Goal: Check status: Check status

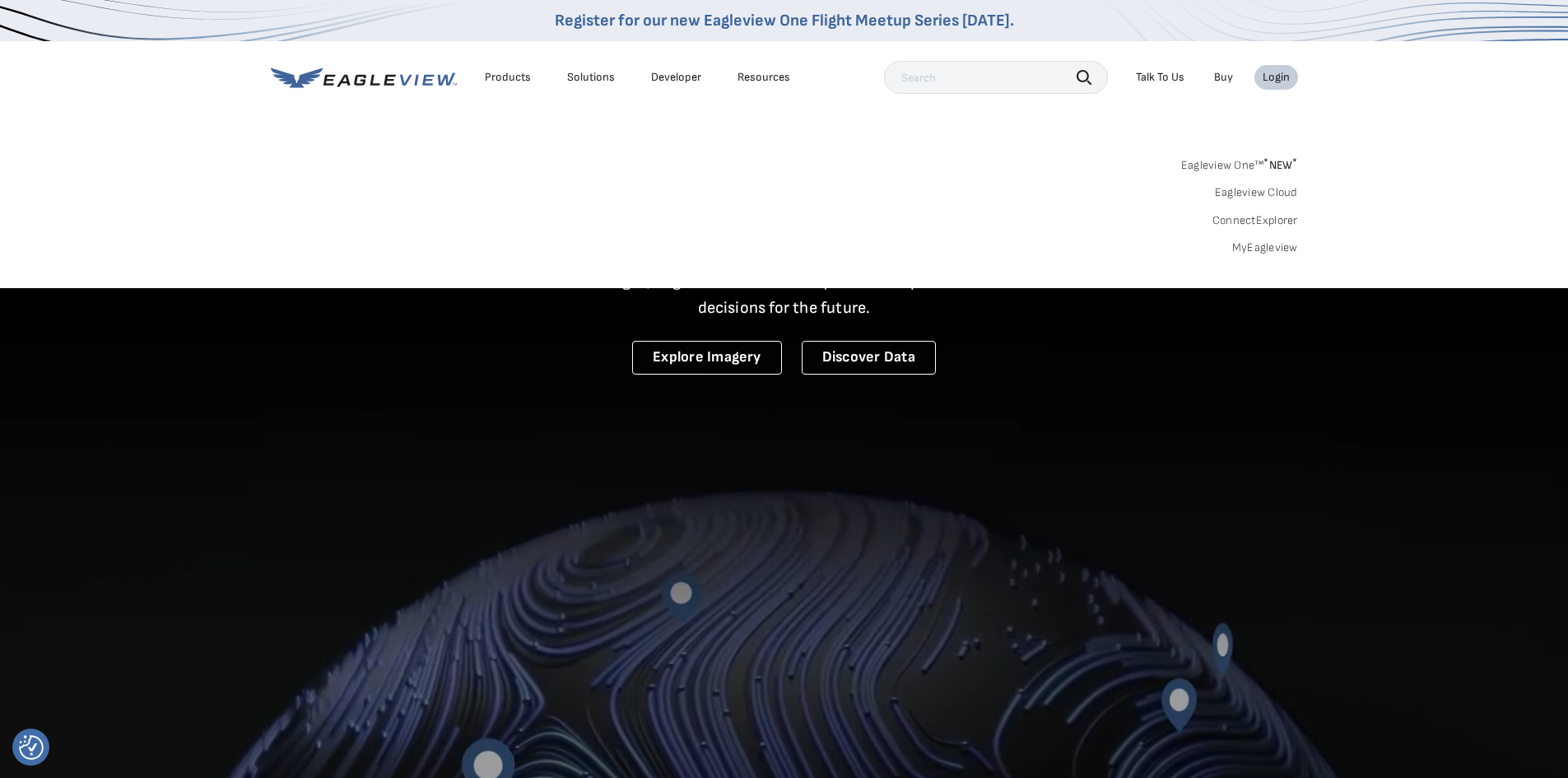
click at [1272, 246] on link "MyEagleview" at bounding box center [1266, 248] width 66 height 15
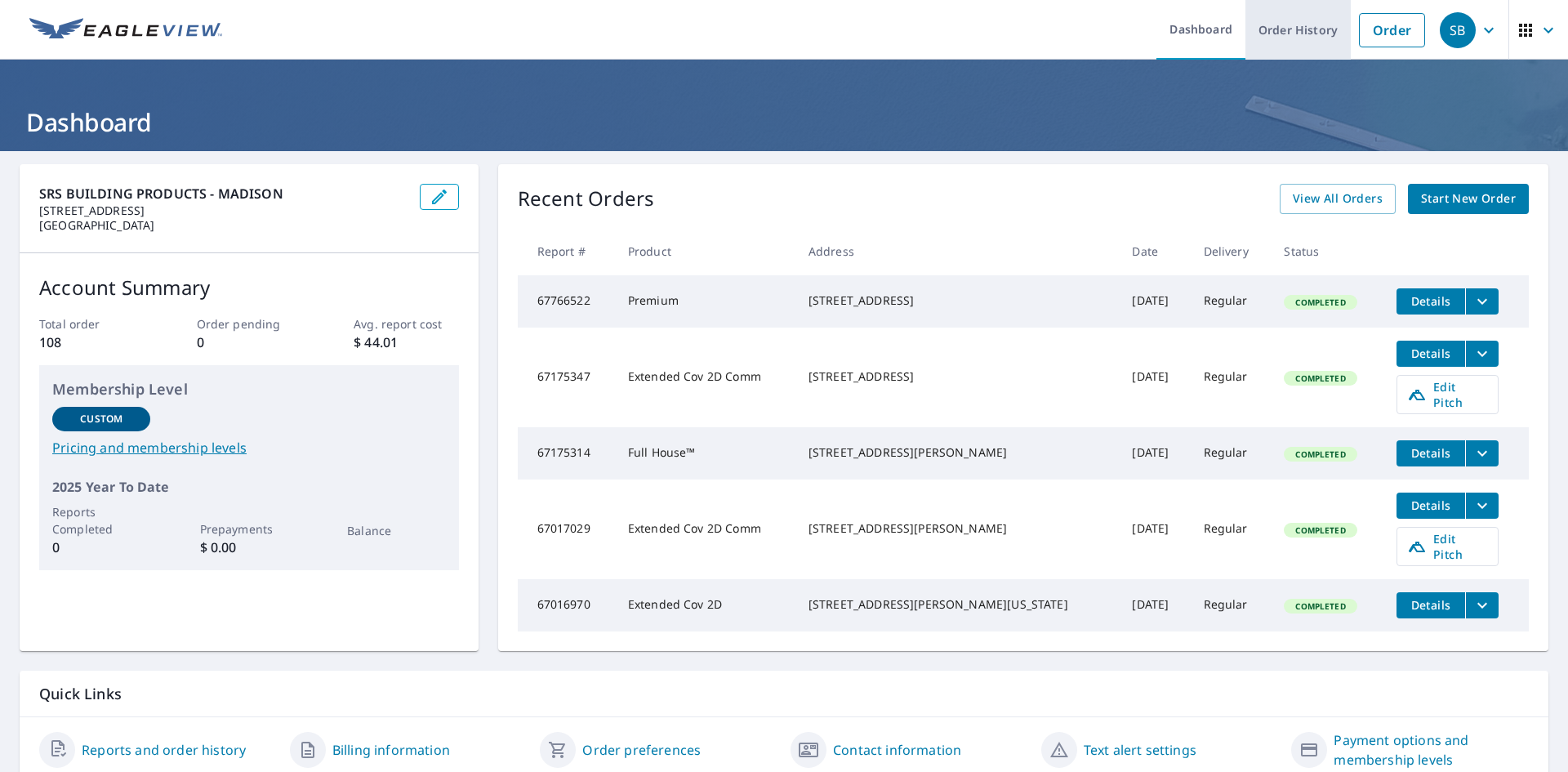
click at [1291, 29] on link "Order History" at bounding box center [1298, 29] width 105 height 59
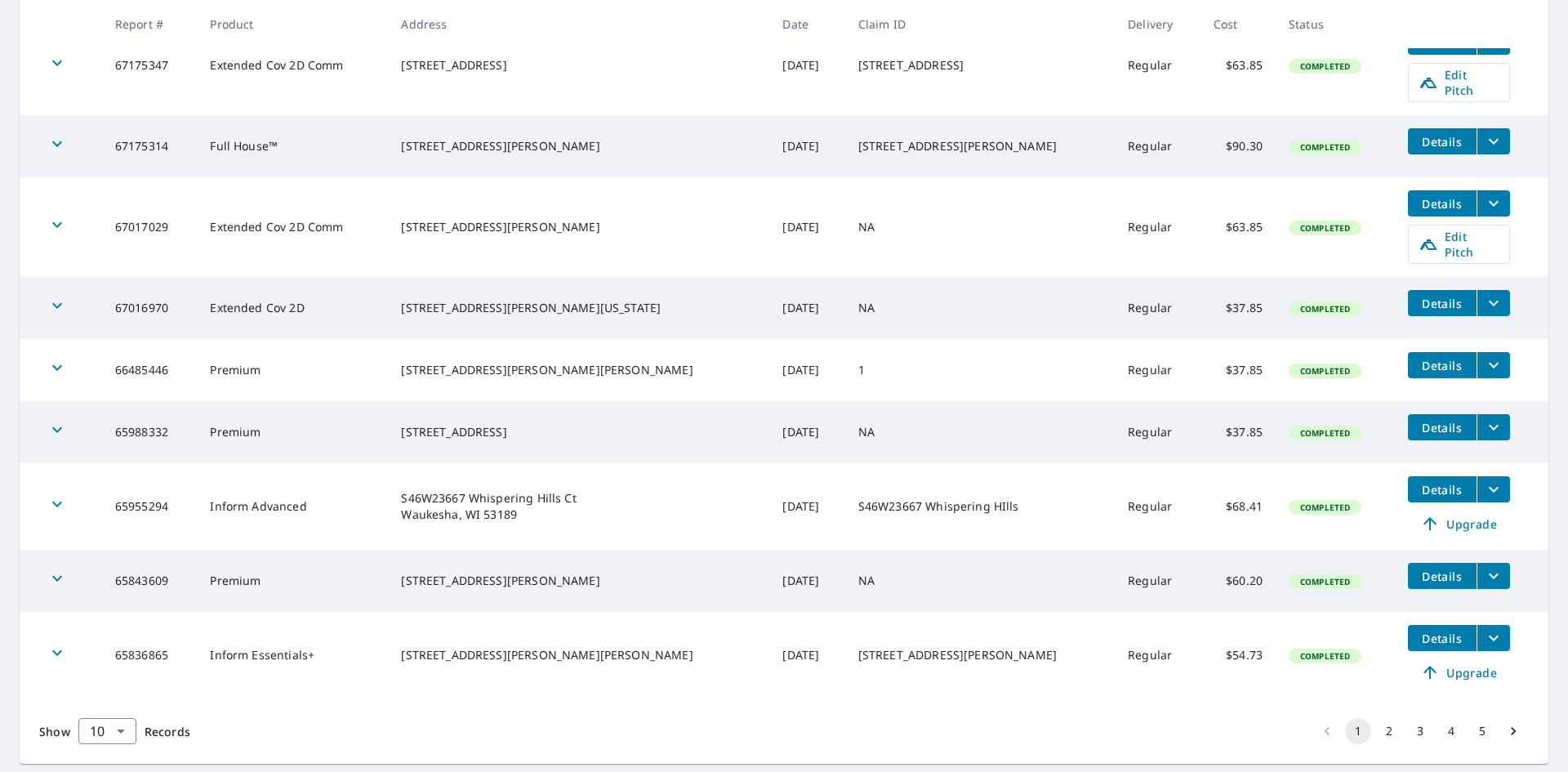
scroll to position [432, 0]
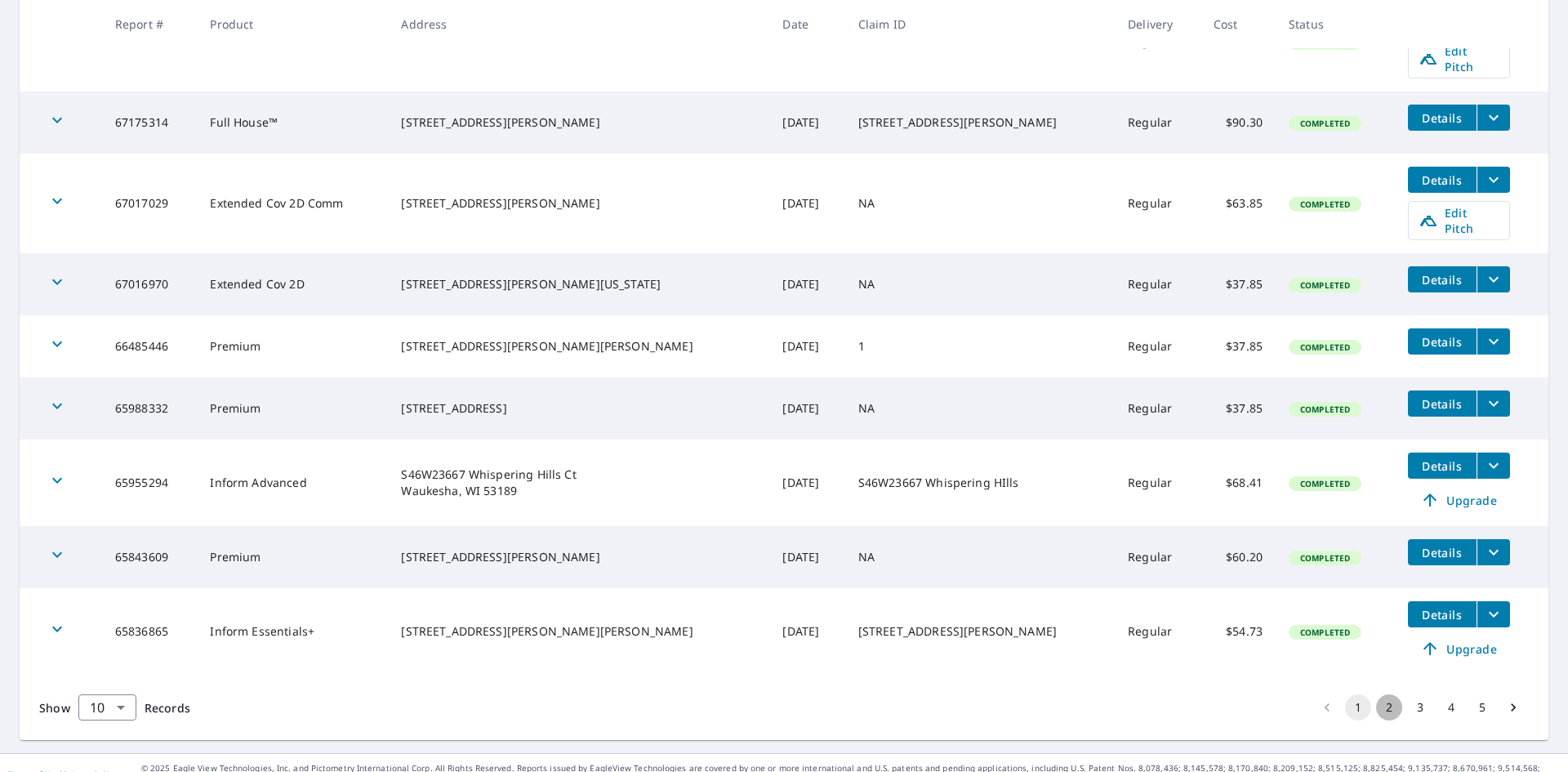
click at [1378, 694] on button "2" at bounding box center [1389, 707] width 26 height 26
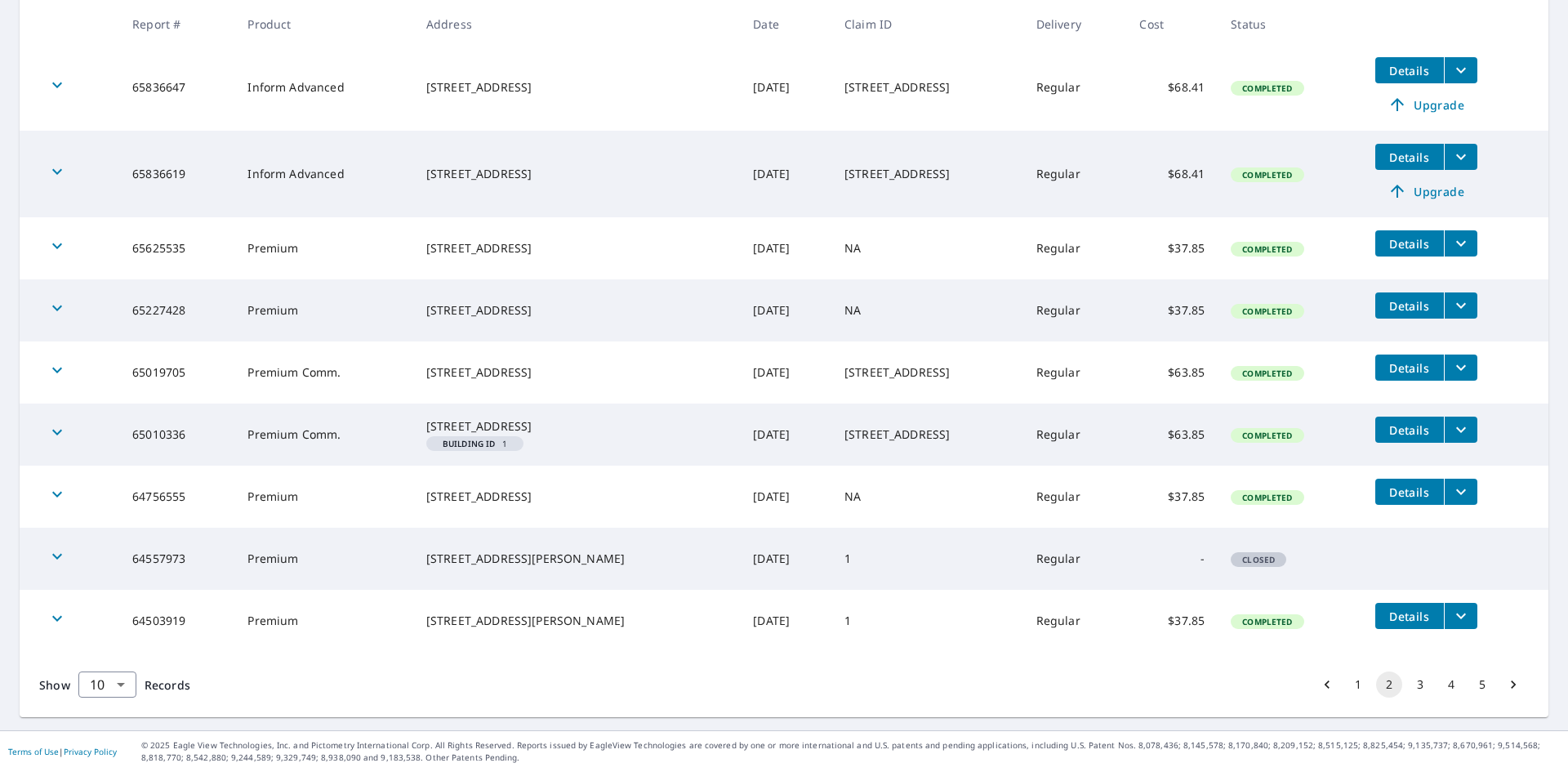
scroll to position [418, 0]
click at [1407, 682] on button "3" at bounding box center [1420, 684] width 26 height 26
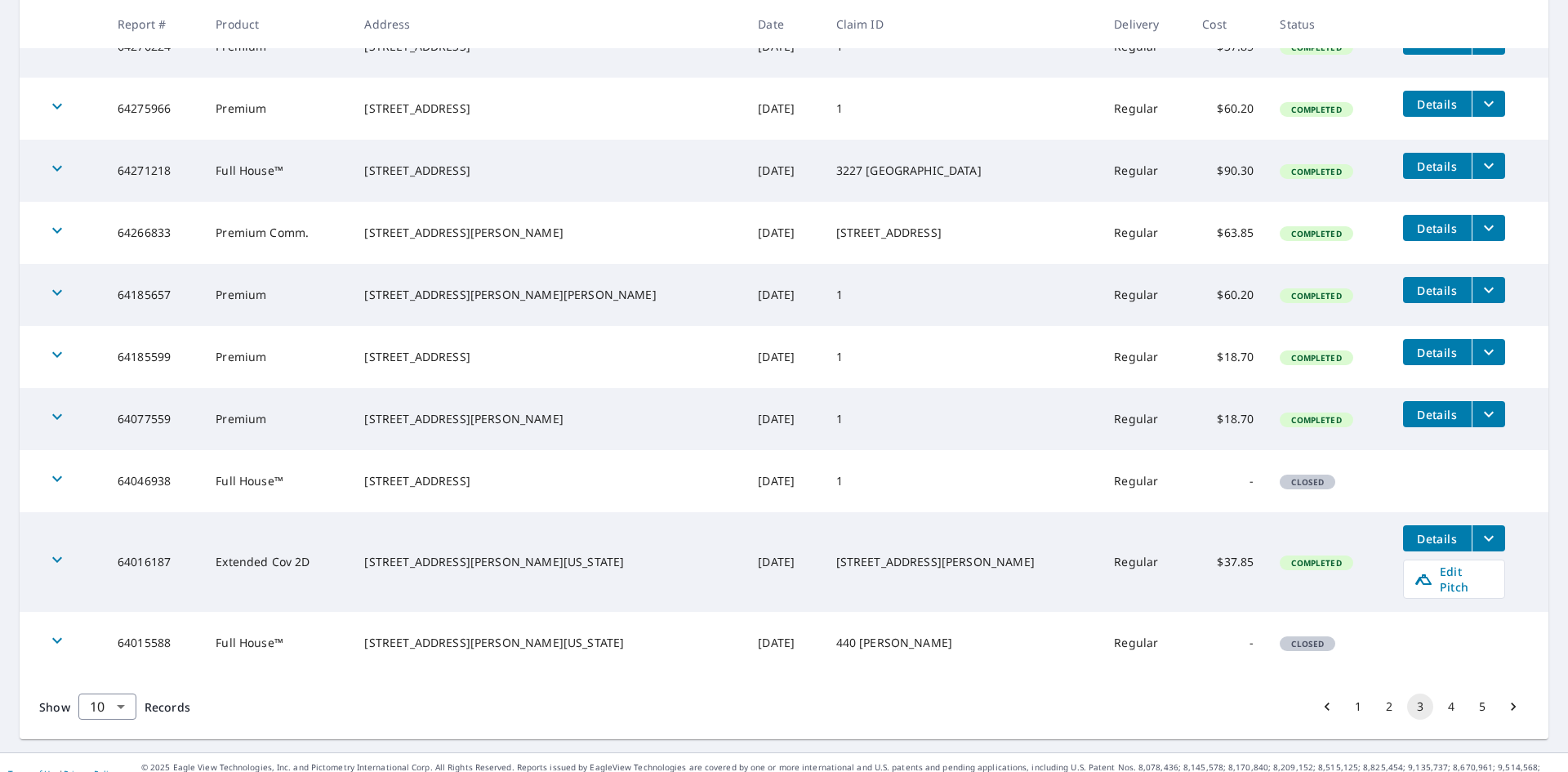
scroll to position [357, 0]
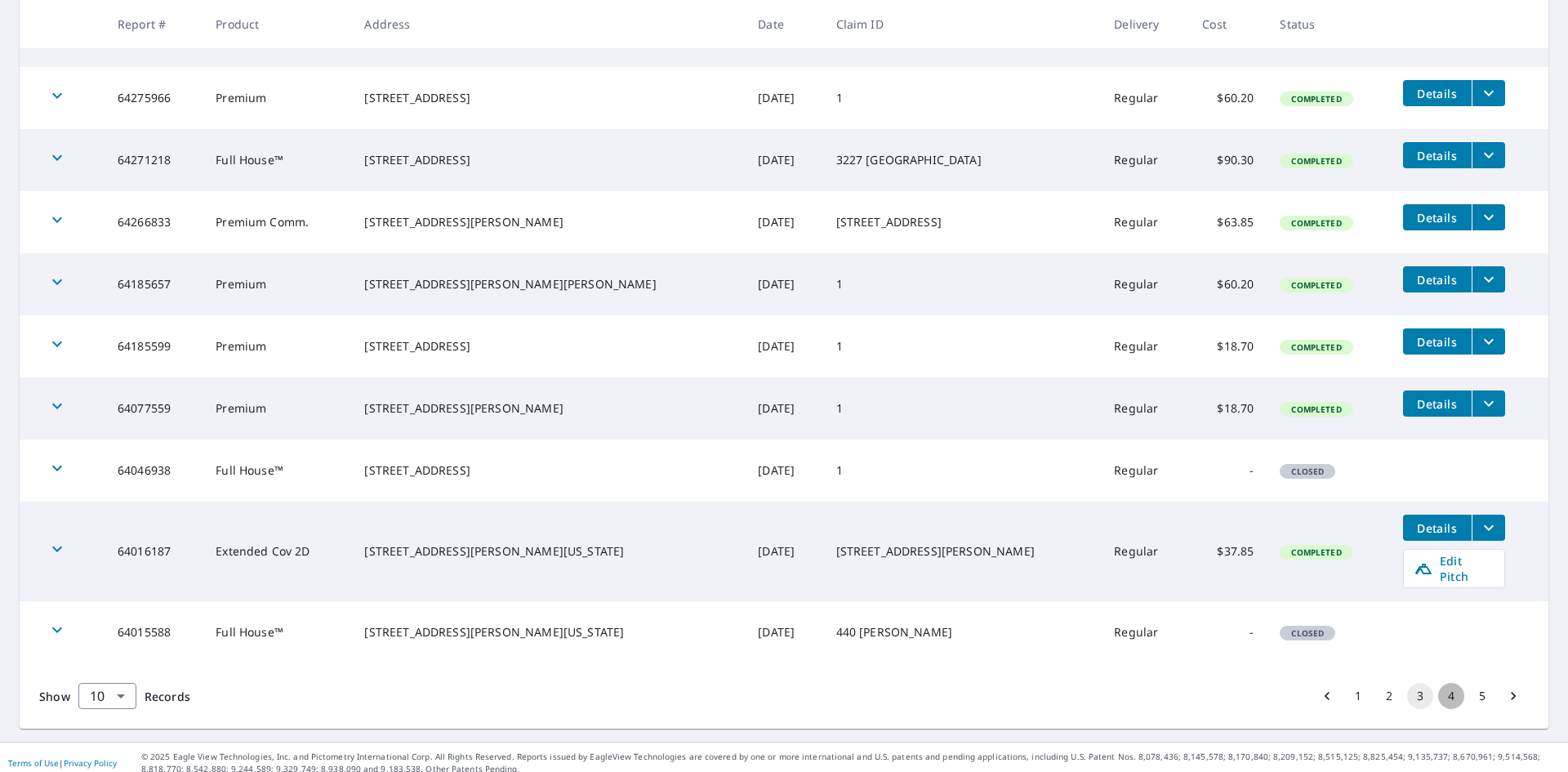
click at [1445, 683] on button "4" at bounding box center [1451, 696] width 26 height 26
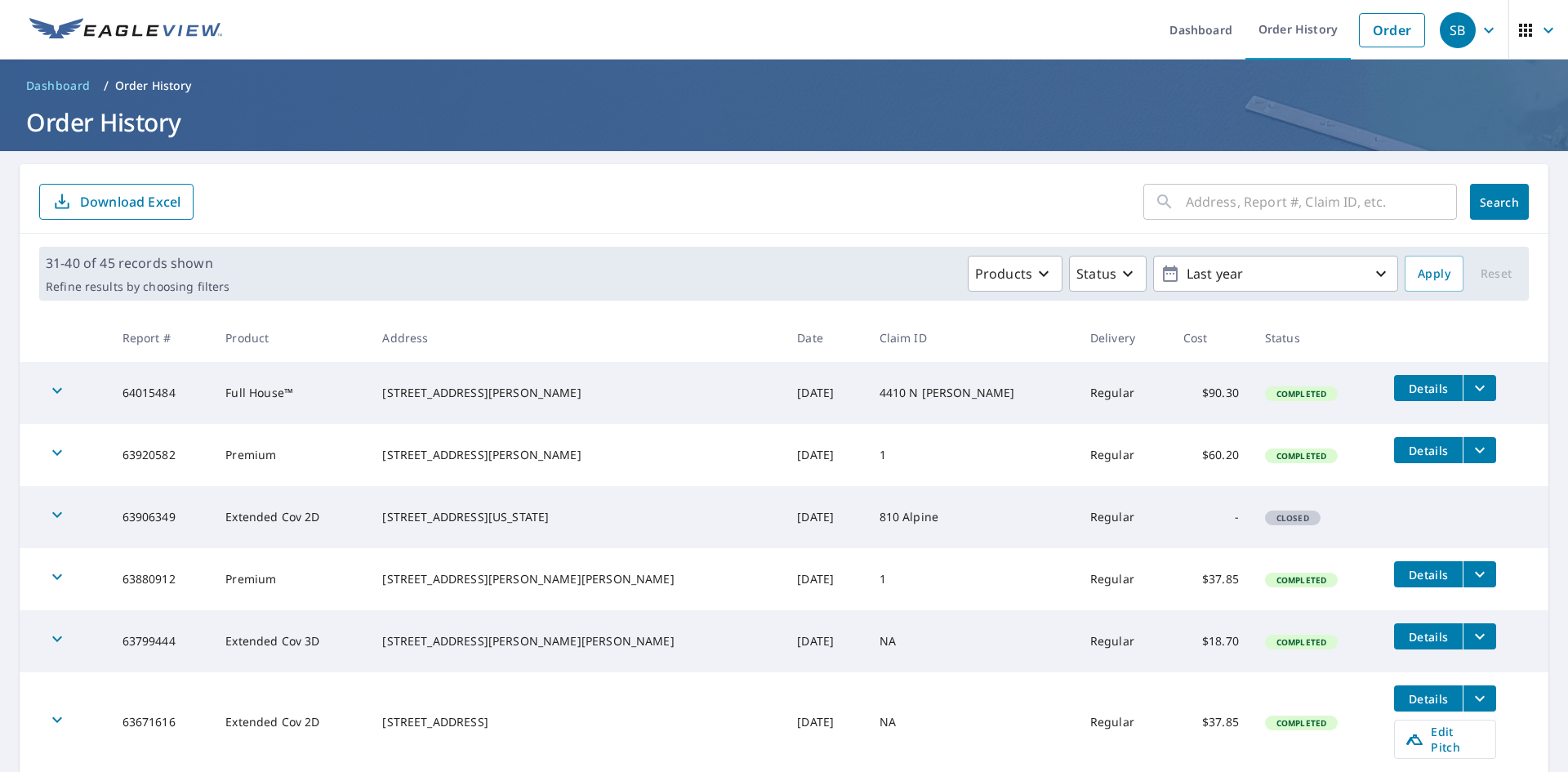
drag, startPoint x: 1213, startPoint y: 207, endPoint x: 1237, endPoint y: 221, distance: 27.8
click at [1213, 207] on input "text" at bounding box center [1321, 202] width 271 height 46
type input "[GEOGRAPHIC_DATA]"
click button "Search" at bounding box center [1500, 201] width 58 height 36
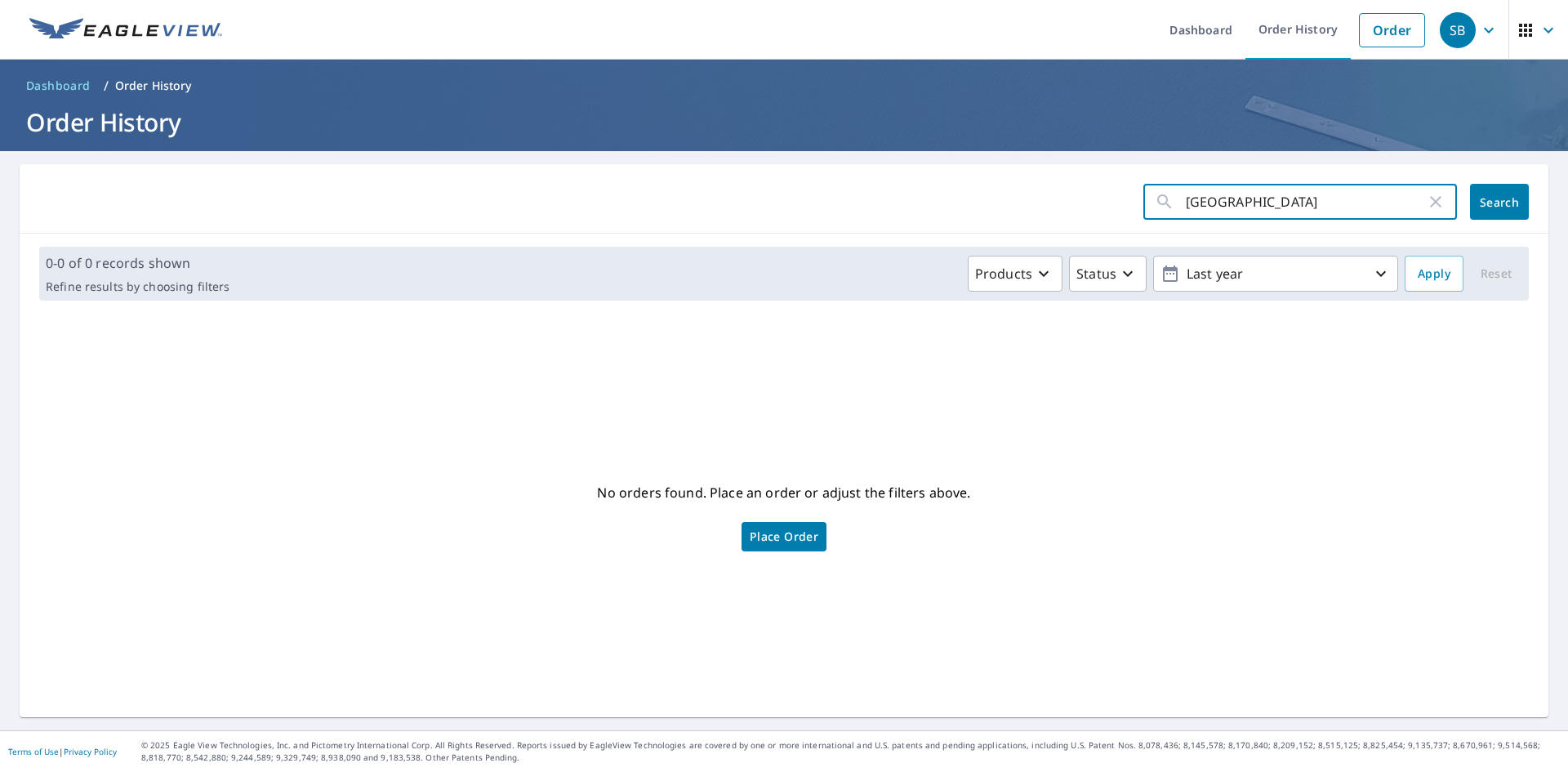
click at [1256, 202] on input "[GEOGRAPHIC_DATA]" at bounding box center [1305, 202] width 240 height 46
type input "pond"
click button "Search" at bounding box center [1500, 201] width 58 height 36
drag, startPoint x: 1233, startPoint y: 197, endPoint x: 589, endPoint y: 257, distance: 646.8
click at [586, 255] on div "pond ​ Search 0-0 of 0 records shown Refine results by choosing filters Product…" at bounding box center [784, 440] width 1529 height 553
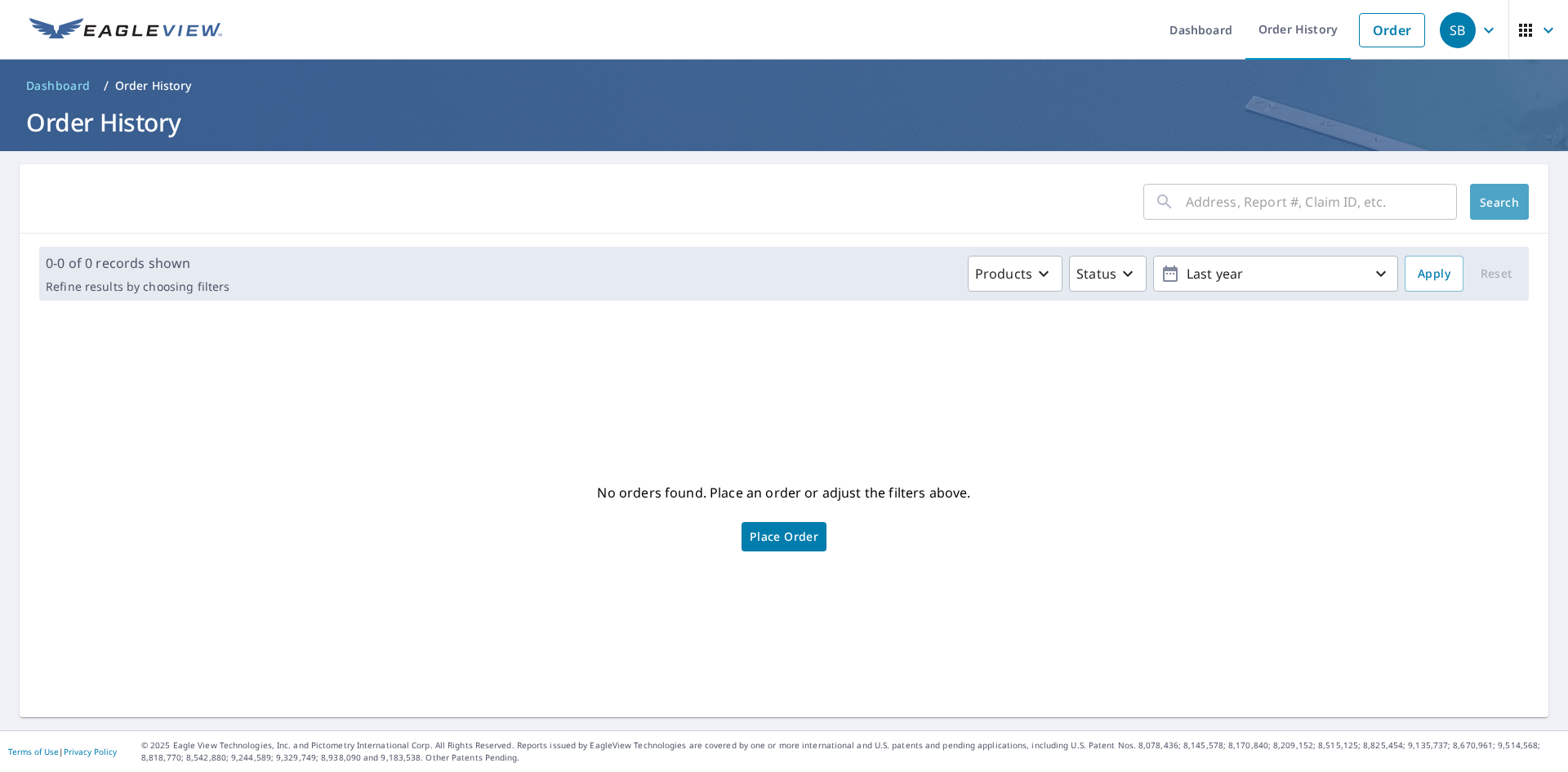
click at [1494, 189] on button "Search" at bounding box center [1500, 201] width 58 height 36
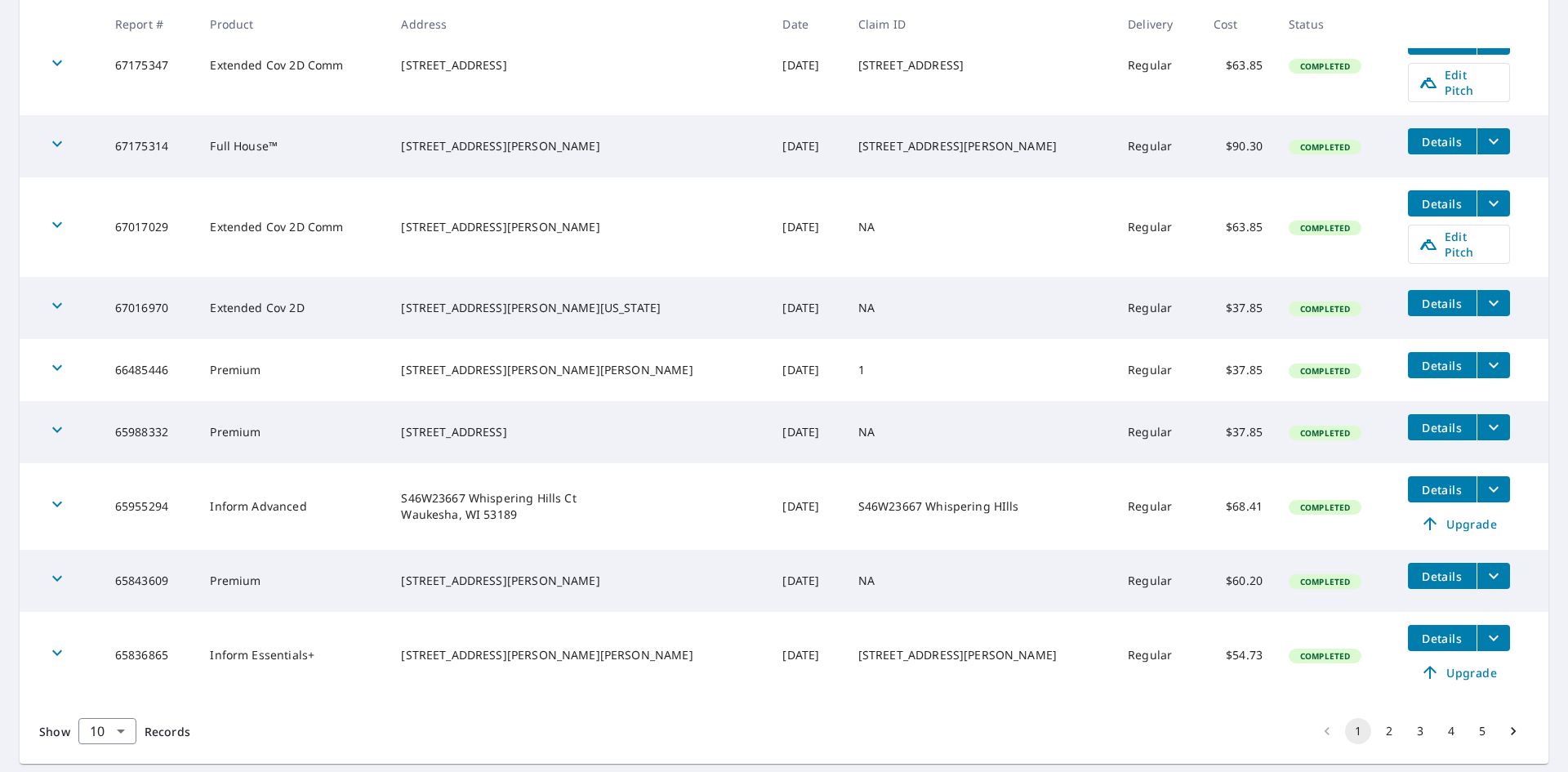
scroll to position [432, 0]
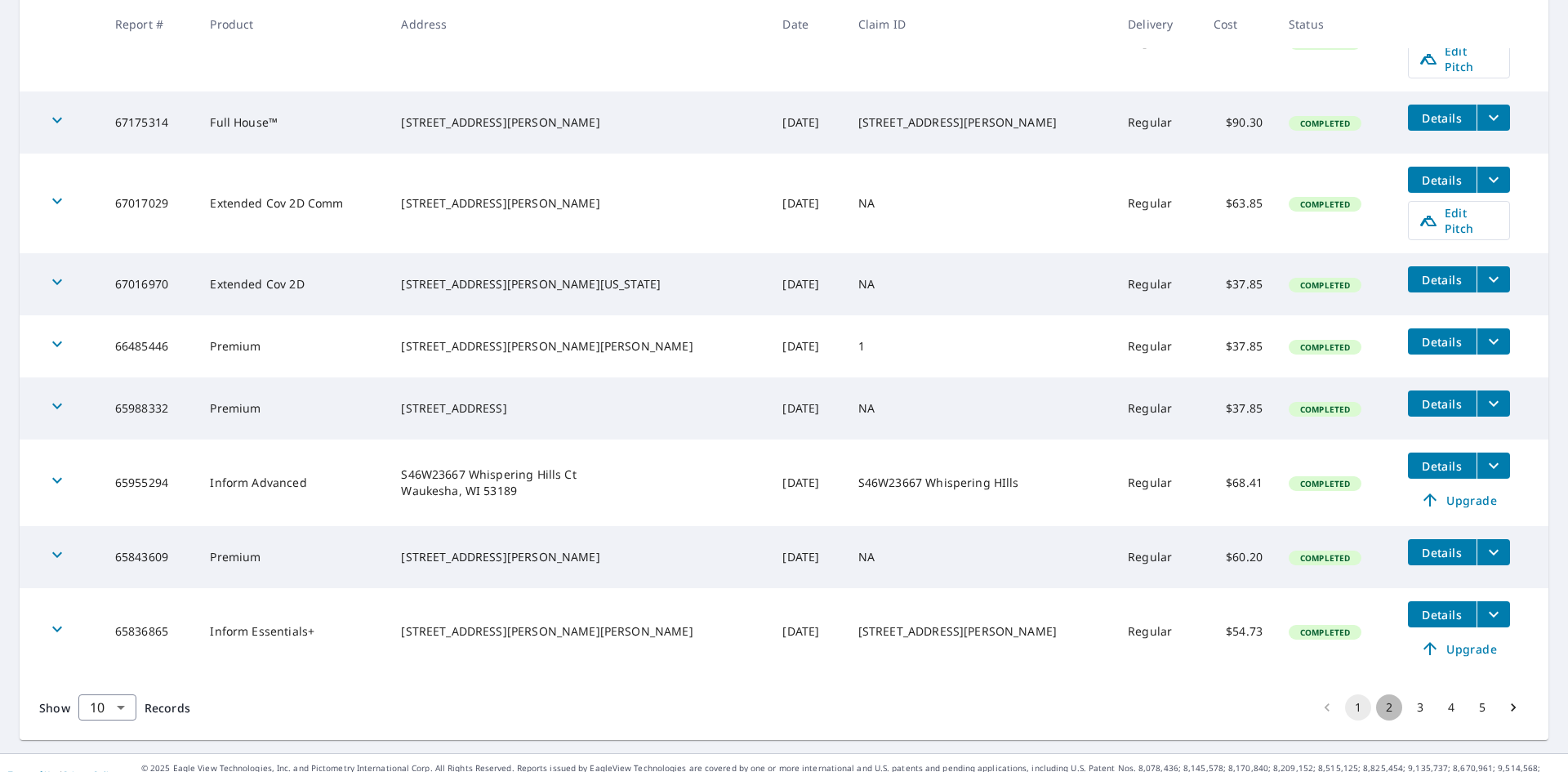
click at [1376, 694] on button "2" at bounding box center [1389, 707] width 26 height 26
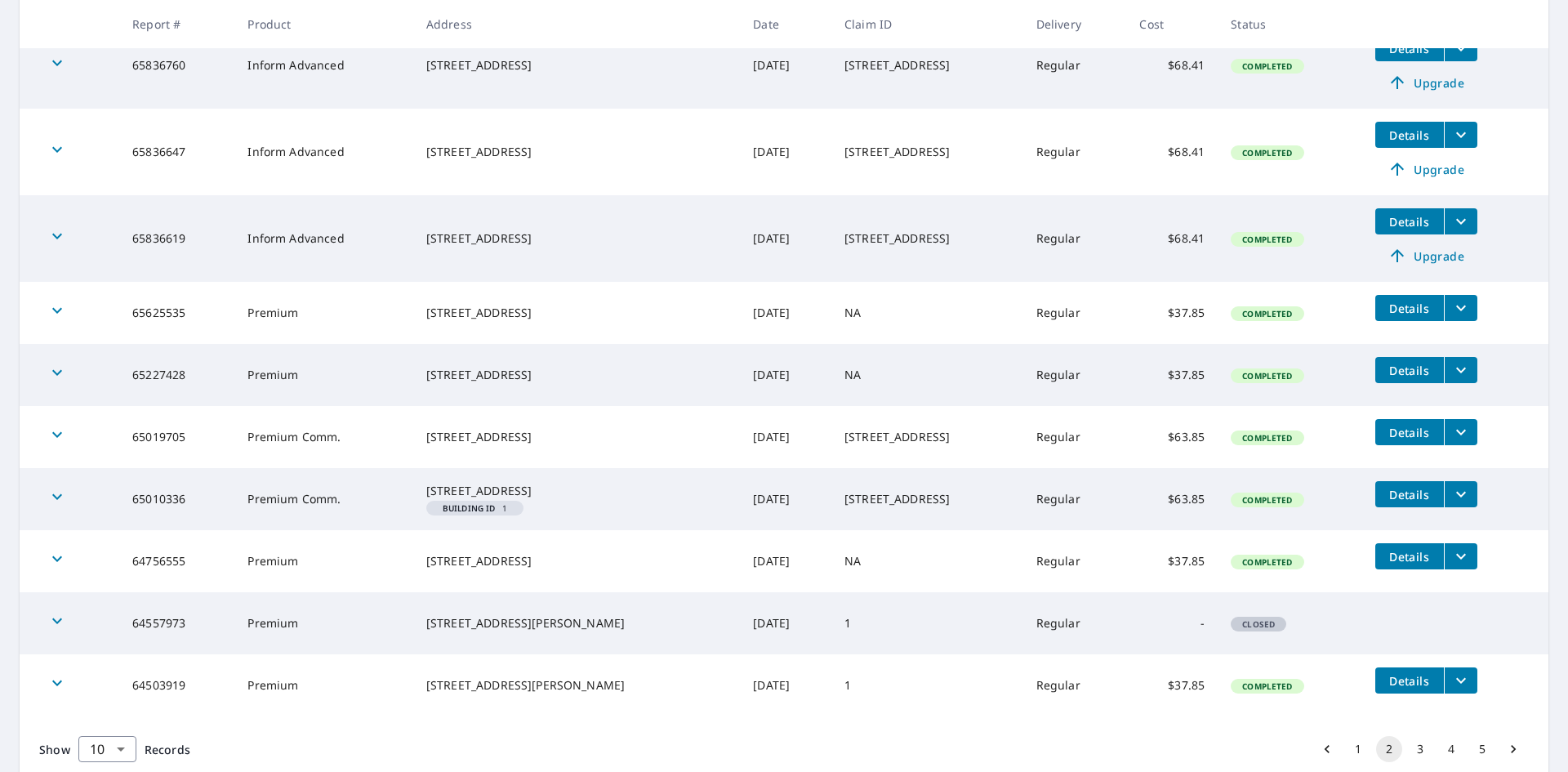
scroll to position [408, 0]
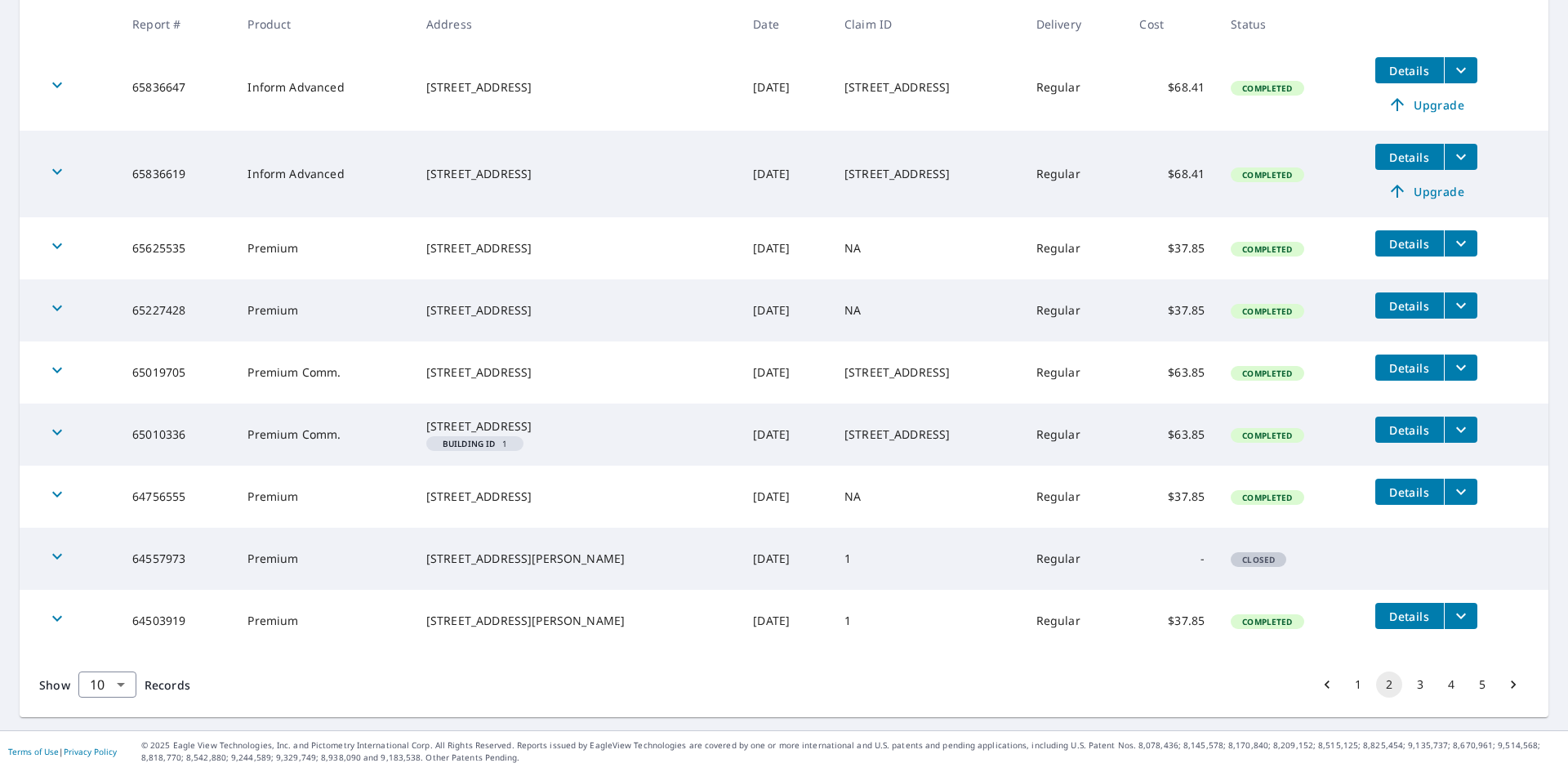
click at [1409, 696] on button "3" at bounding box center [1420, 684] width 26 height 26
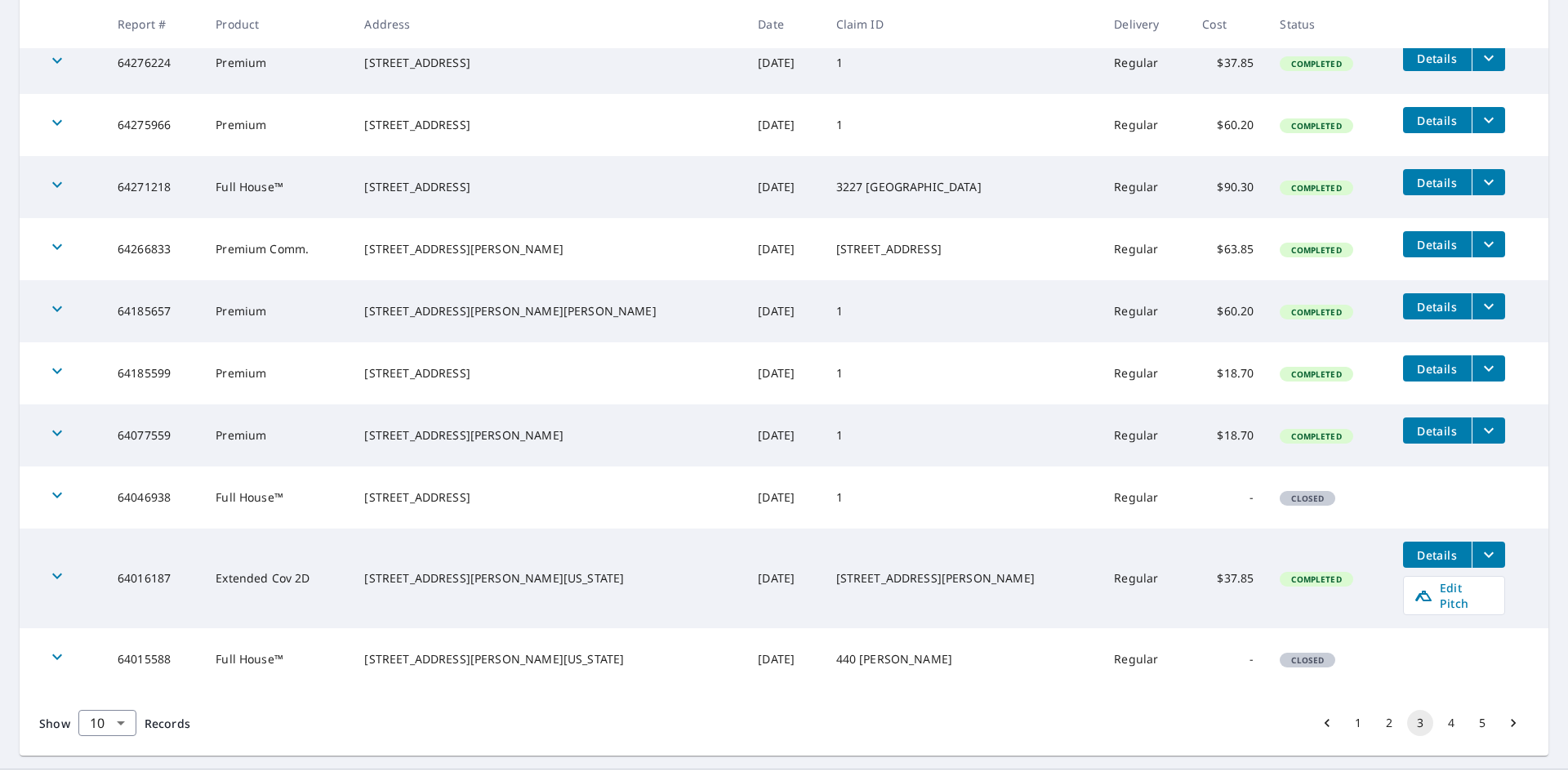
scroll to position [357, 0]
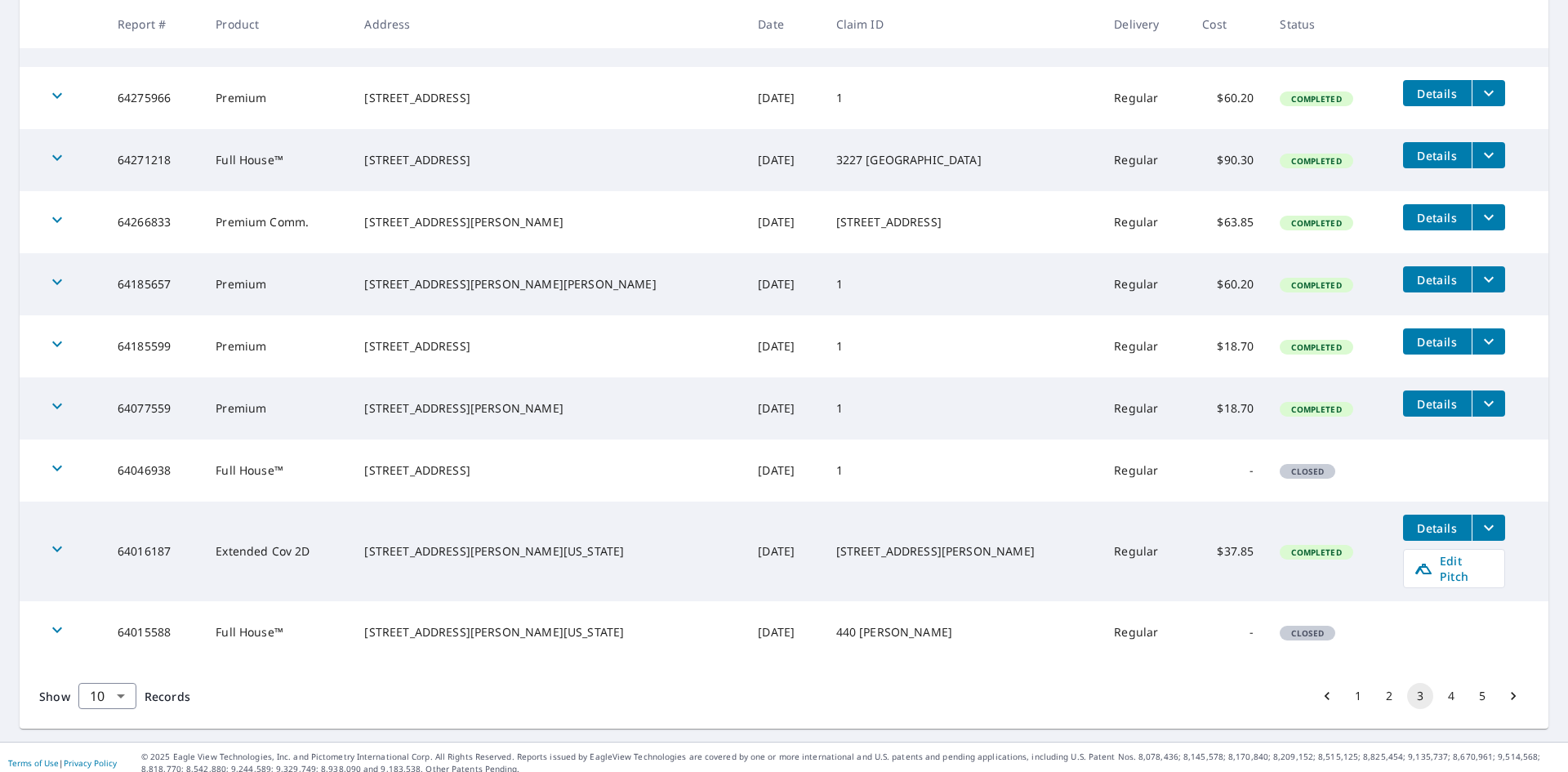
click at [1443, 683] on button "4" at bounding box center [1451, 696] width 26 height 26
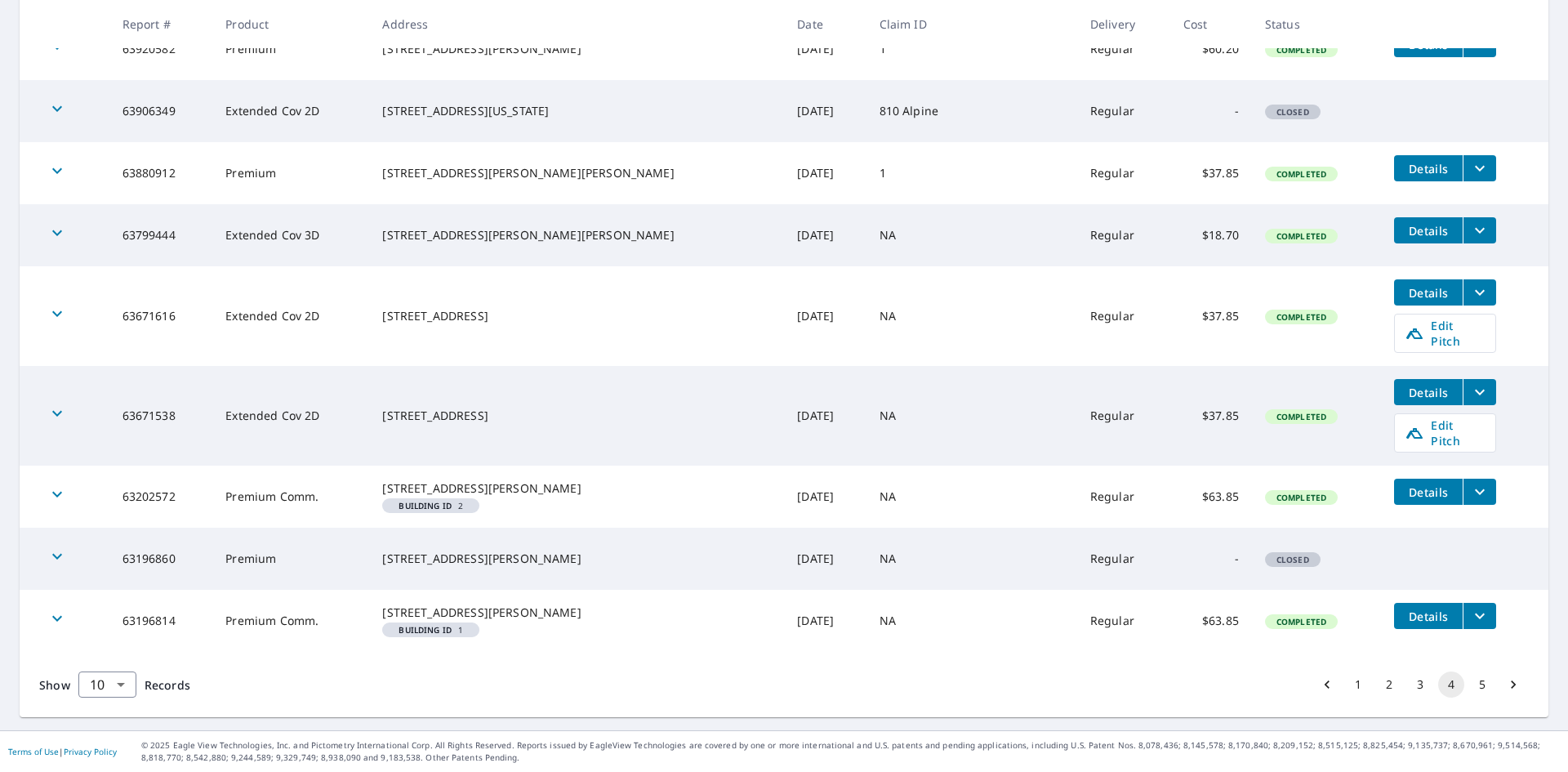
scroll to position [410, 0]
click at [1469, 682] on button "5" at bounding box center [1482, 684] width 26 height 26
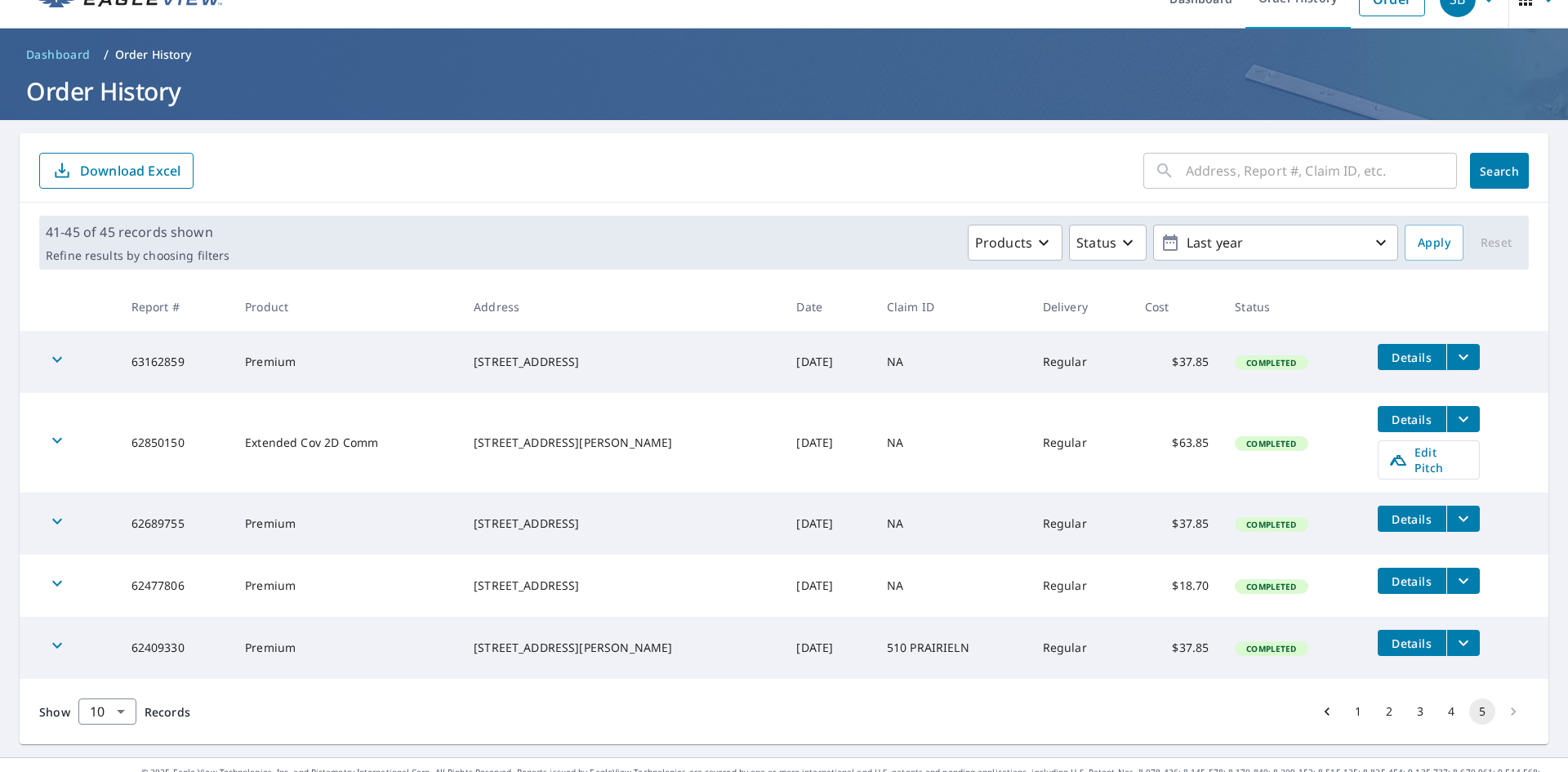
scroll to position [47, 0]
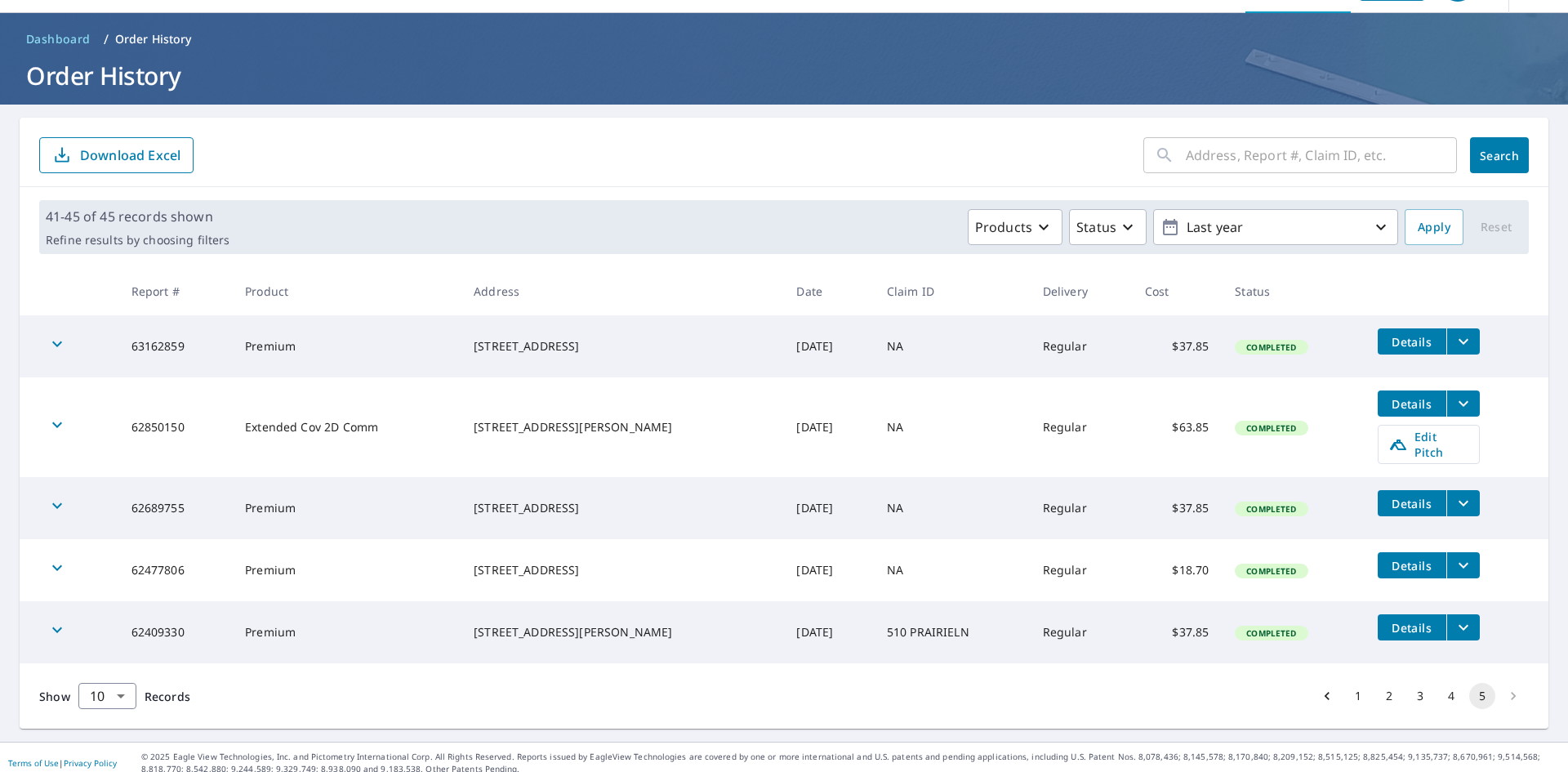
click at [1274, 149] on input "text" at bounding box center [1321, 155] width 271 height 46
type input "6490"
click button "Search" at bounding box center [1500, 154] width 58 height 36
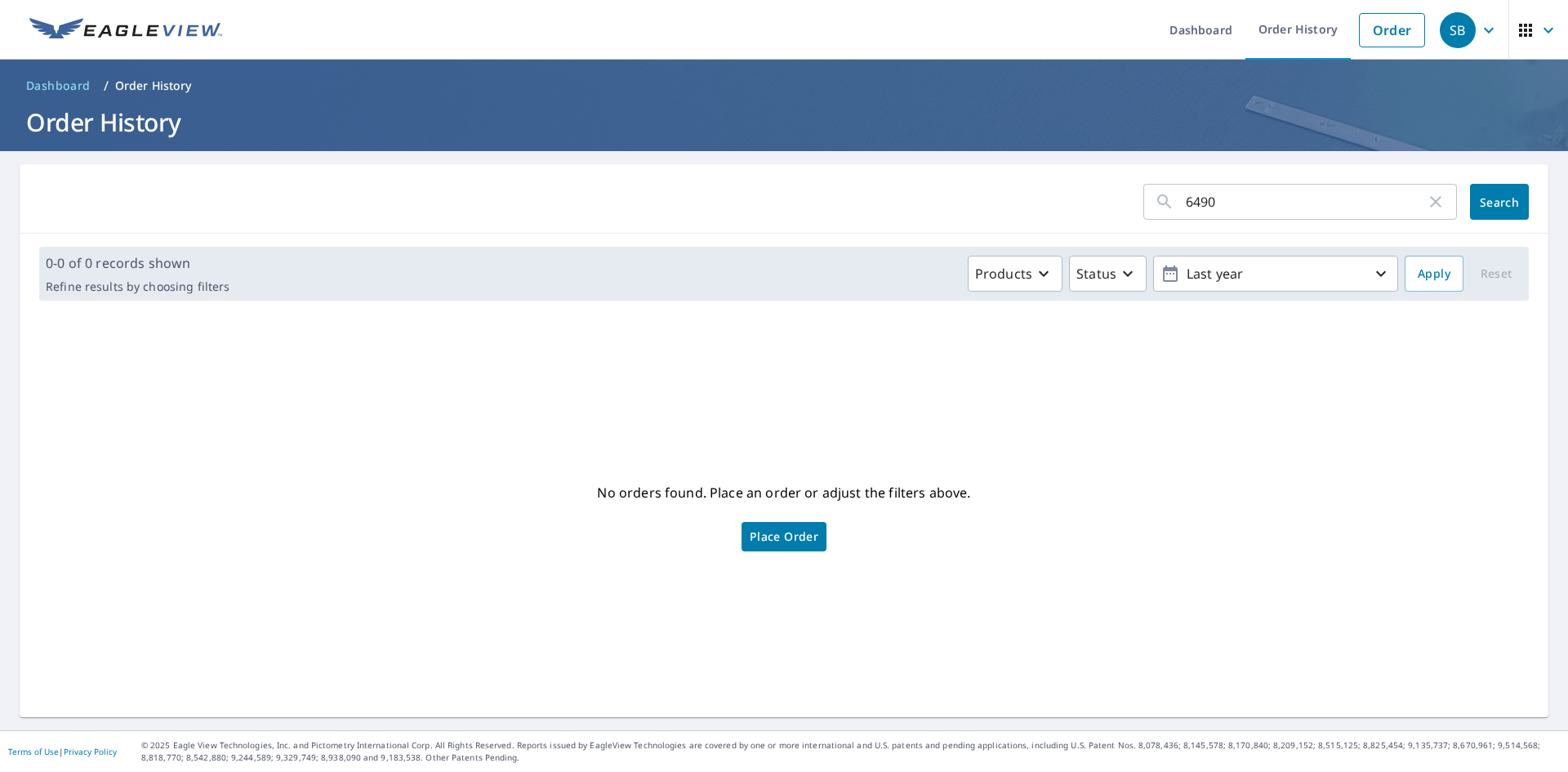
click at [1241, 199] on input "6490" at bounding box center [1305, 202] width 240 height 46
drag, startPoint x: 1241, startPoint y: 199, endPoint x: 808, endPoint y: 266, distance: 438.2
click at [817, 266] on div "6490 ​ Search 0-0 of 0 records shown Refine results by choosing filters Product…" at bounding box center [784, 440] width 1529 height 553
type input "o"
type input "[GEOGRAPHIC_DATA], [GEOGRAPHIC_DATA]"
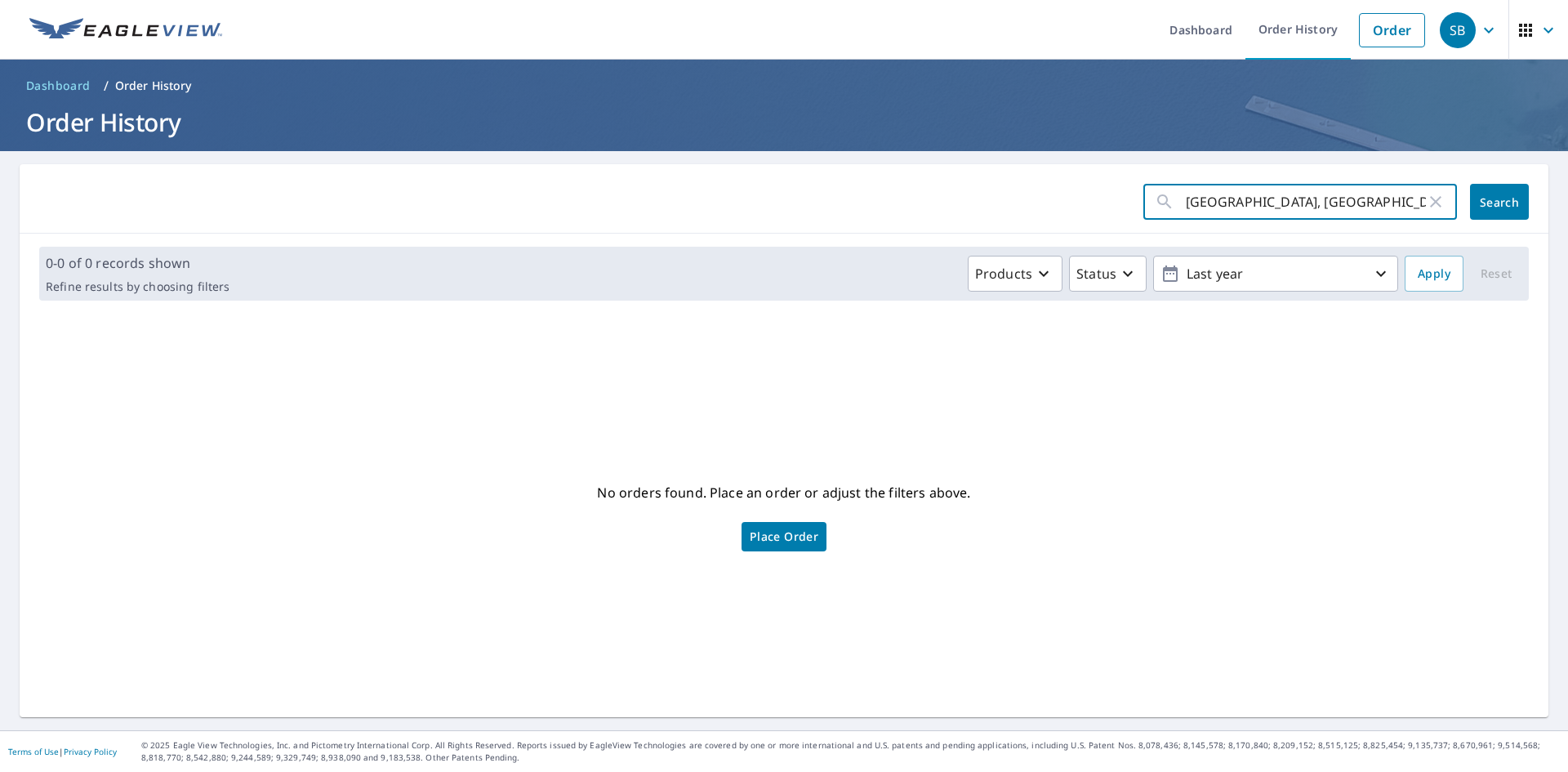
click button "Search" at bounding box center [1500, 201] width 58 height 36
click at [1426, 197] on icon "button" at bounding box center [1435, 201] width 19 height 19
